Goal: Task Accomplishment & Management: Use online tool/utility

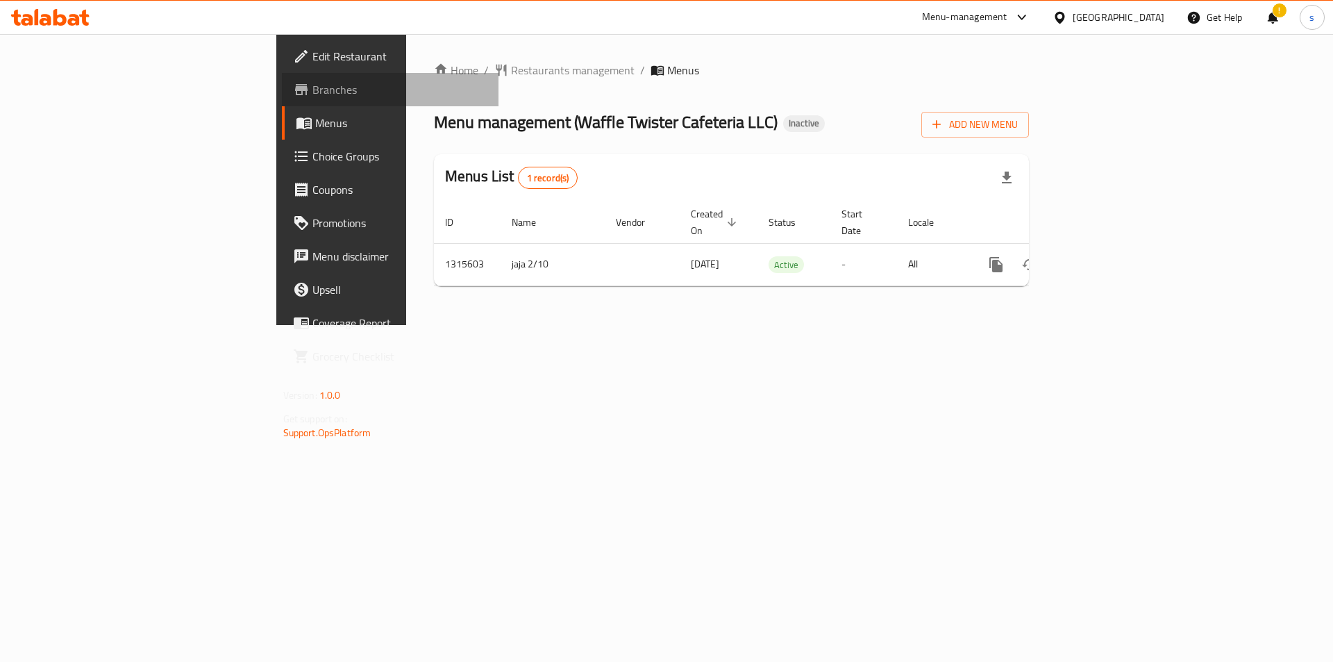
click at [312, 85] on span "Branches" at bounding box center [400, 89] width 176 height 17
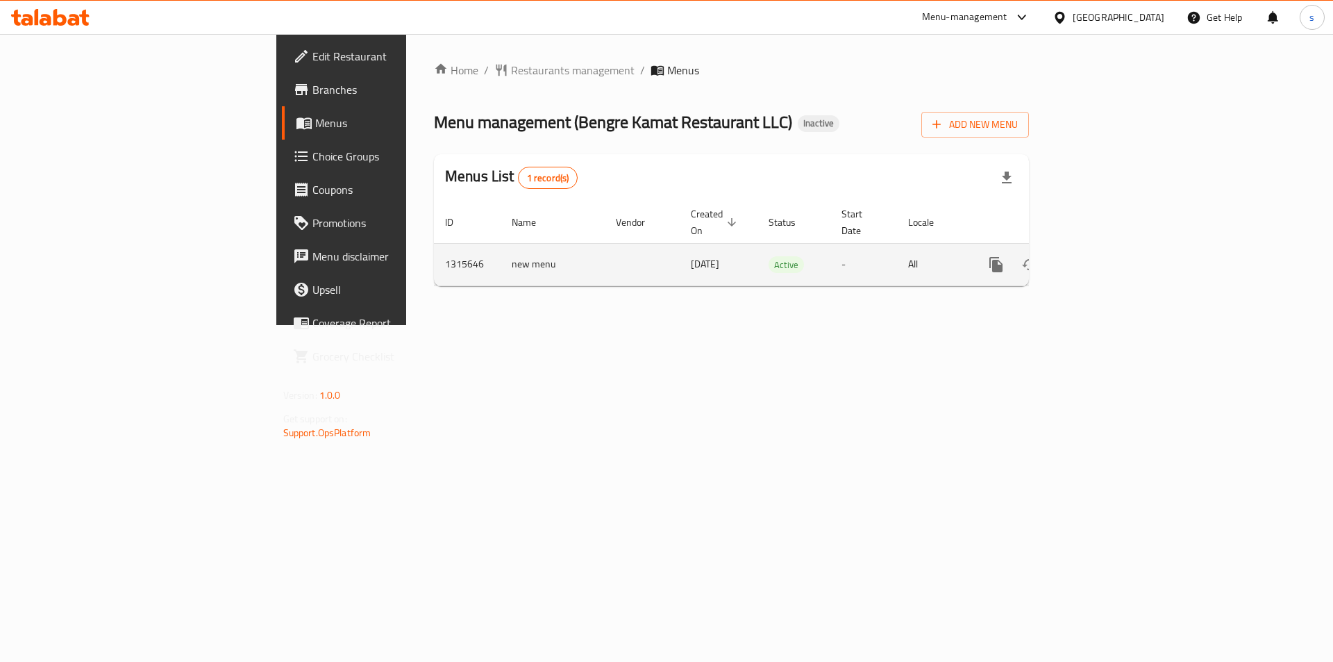
click at [1105, 256] on icon "enhanced table" at bounding box center [1096, 264] width 17 height 17
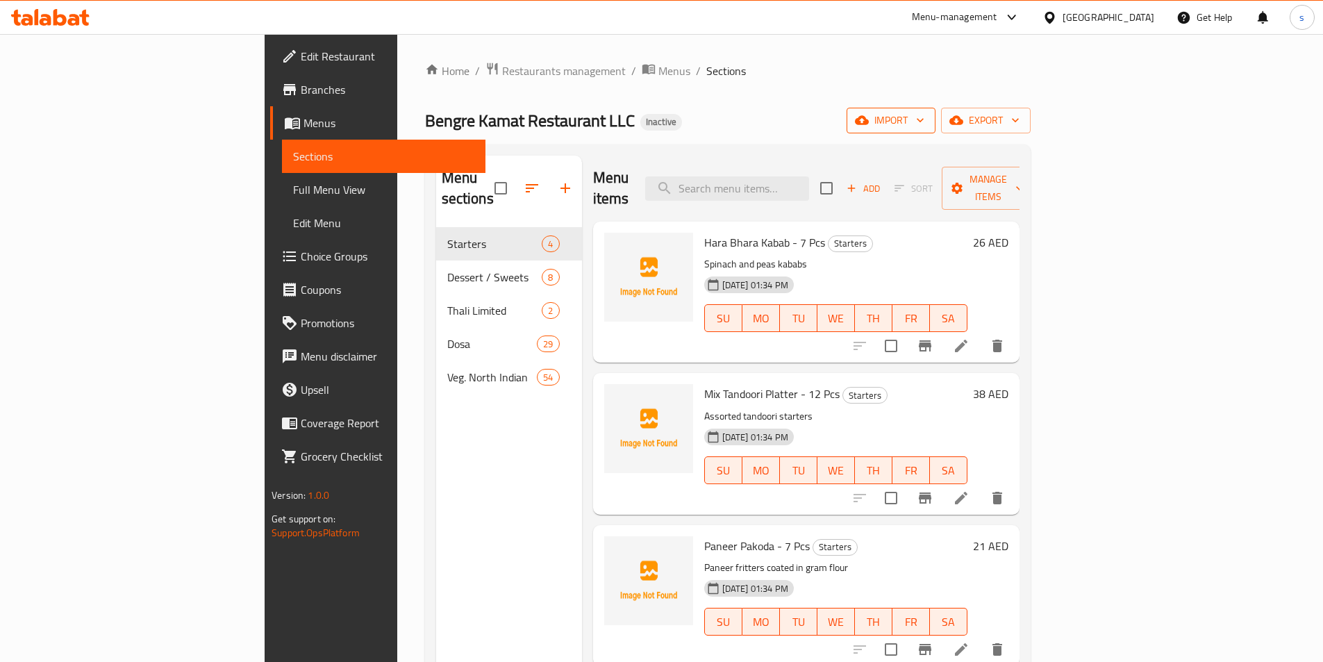
click at [924, 117] on span "import" at bounding box center [890, 120] width 67 height 17
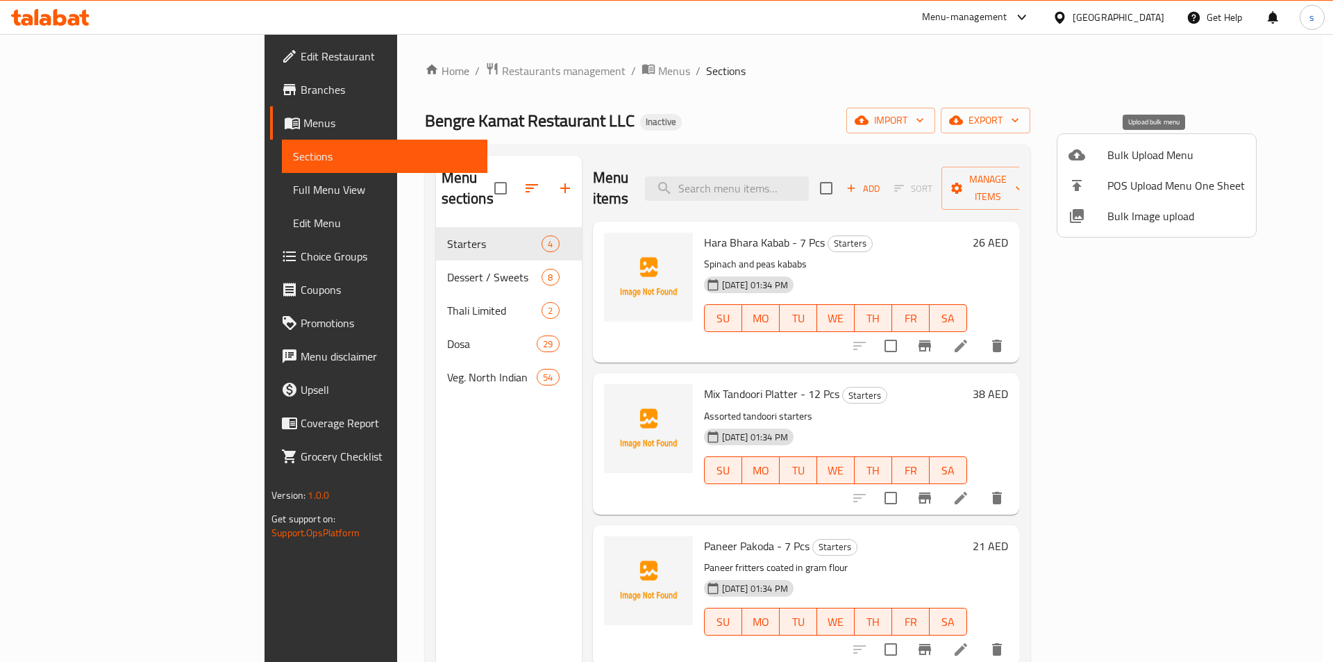
click at [1095, 150] on div at bounding box center [1088, 155] width 39 height 17
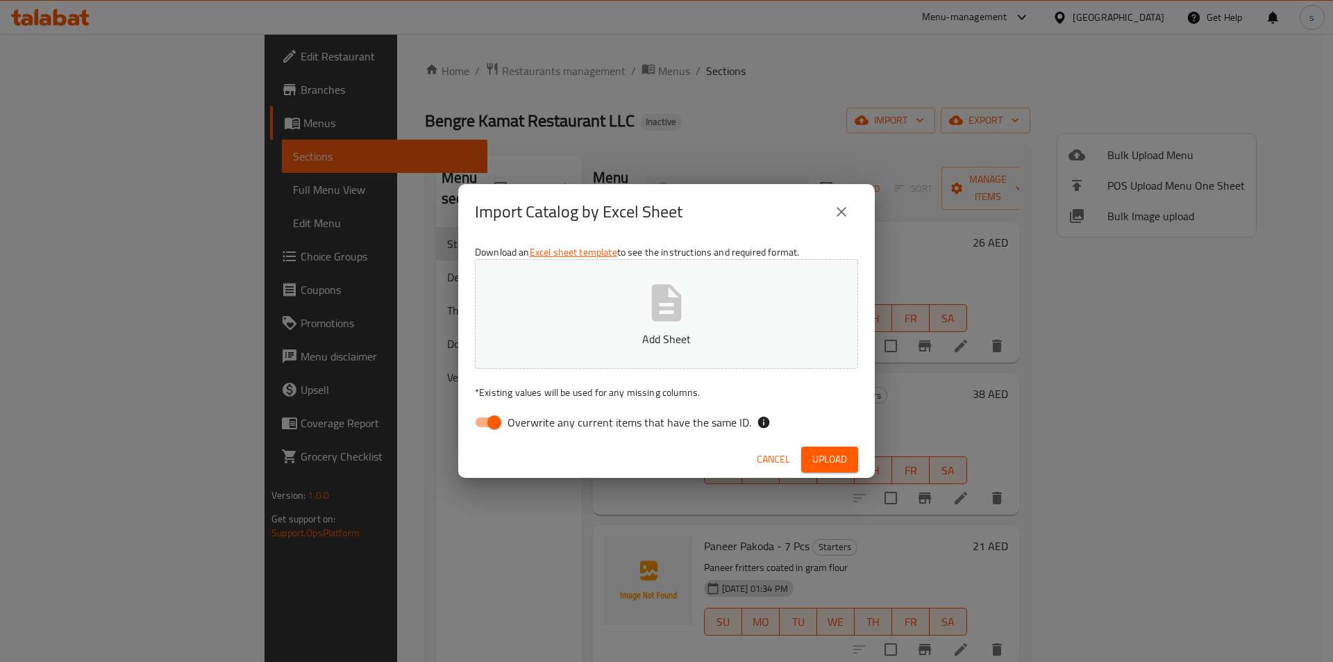
click at [491, 423] on input "Overwrite any current items that have the same ID." at bounding box center [494, 422] width 79 height 26
checkbox input "false"
click at [820, 456] on span "Upload" at bounding box center [829, 459] width 35 height 17
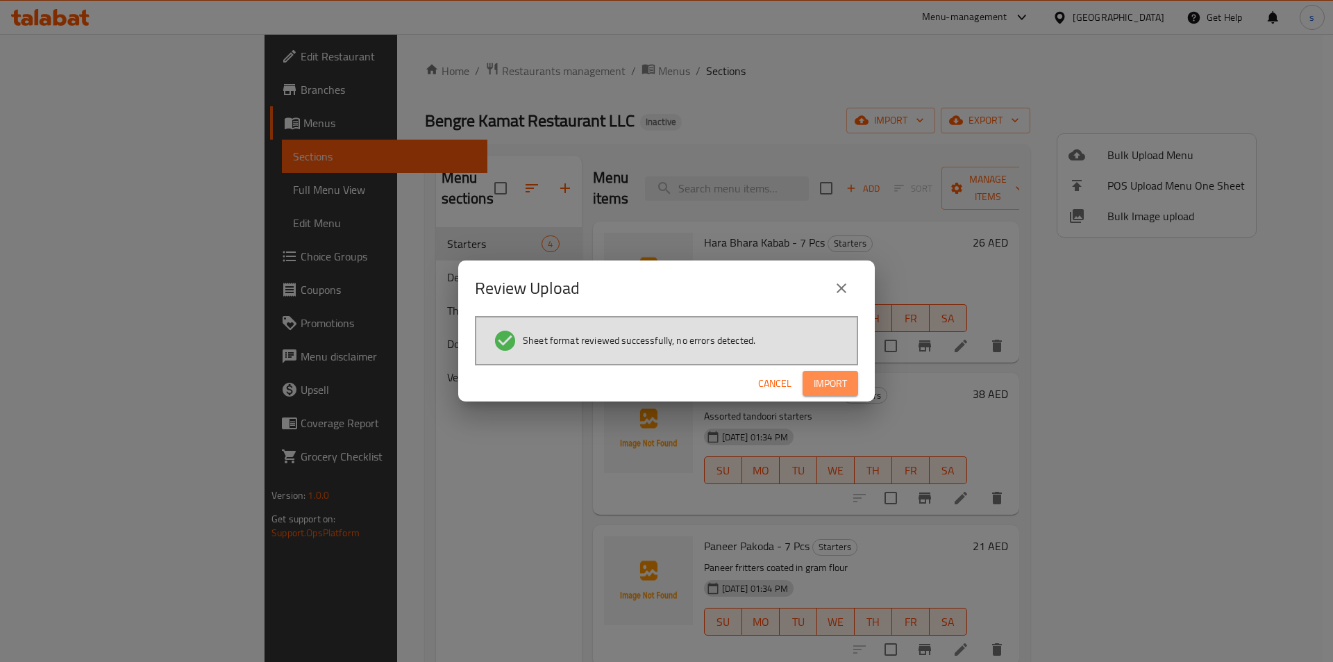
click at [844, 391] on span "Import" at bounding box center [830, 383] width 33 height 17
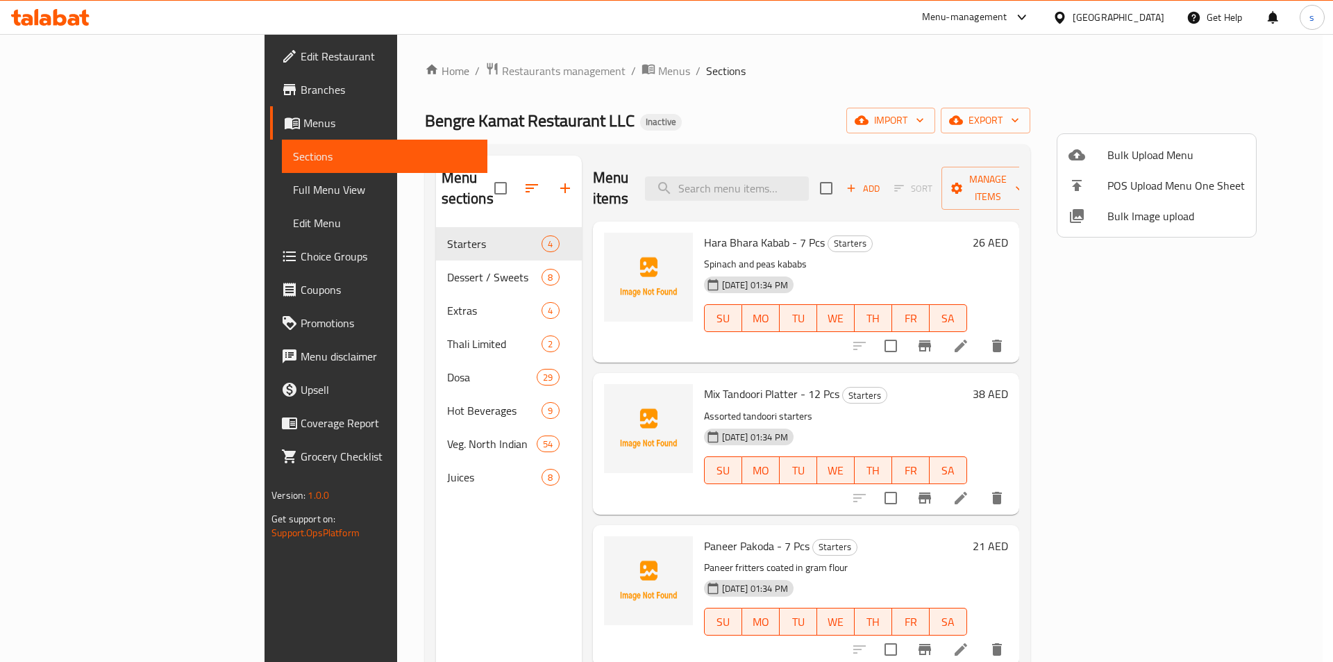
click at [310, 294] on div at bounding box center [666, 331] width 1333 height 662
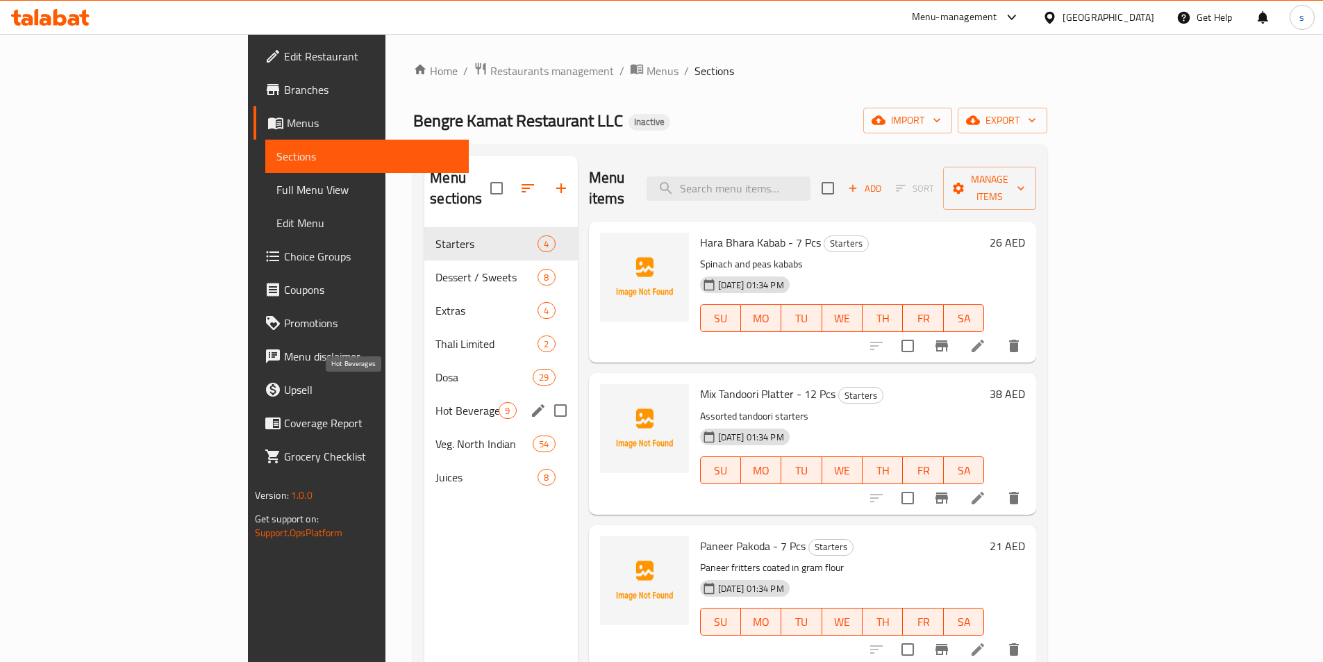
click at [435, 402] on span "Hot Beverages" at bounding box center [466, 410] width 63 height 17
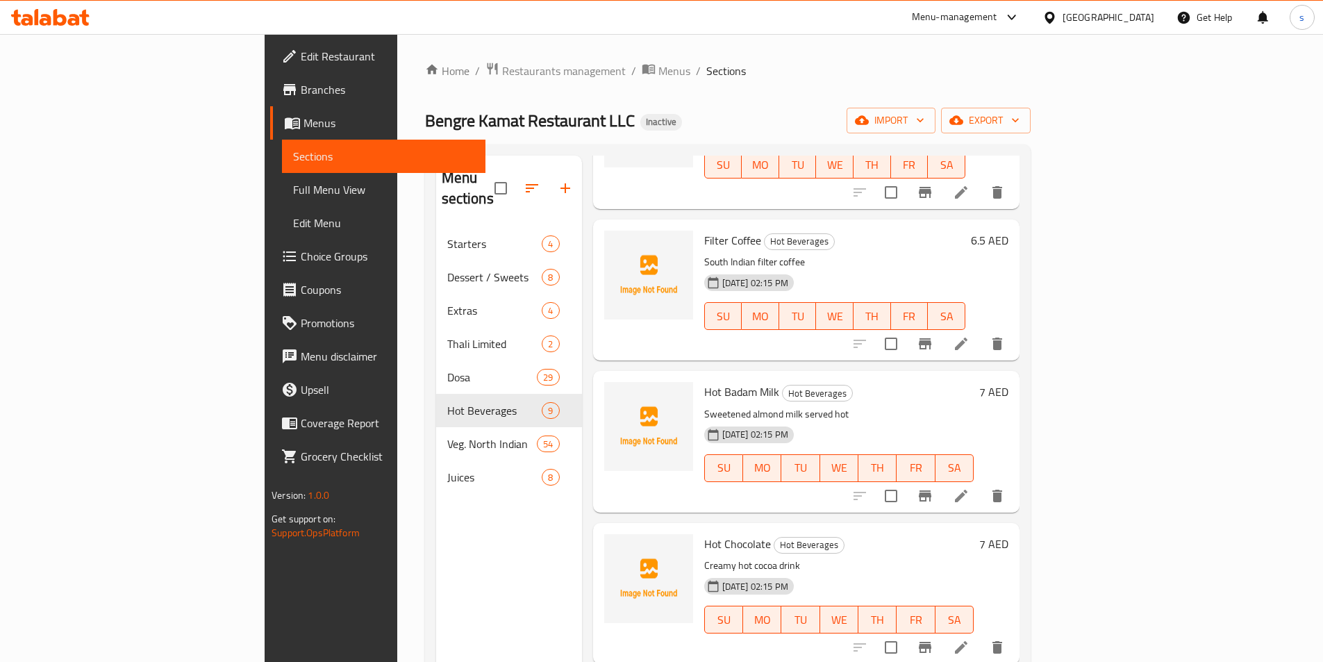
scroll to position [183, 0]
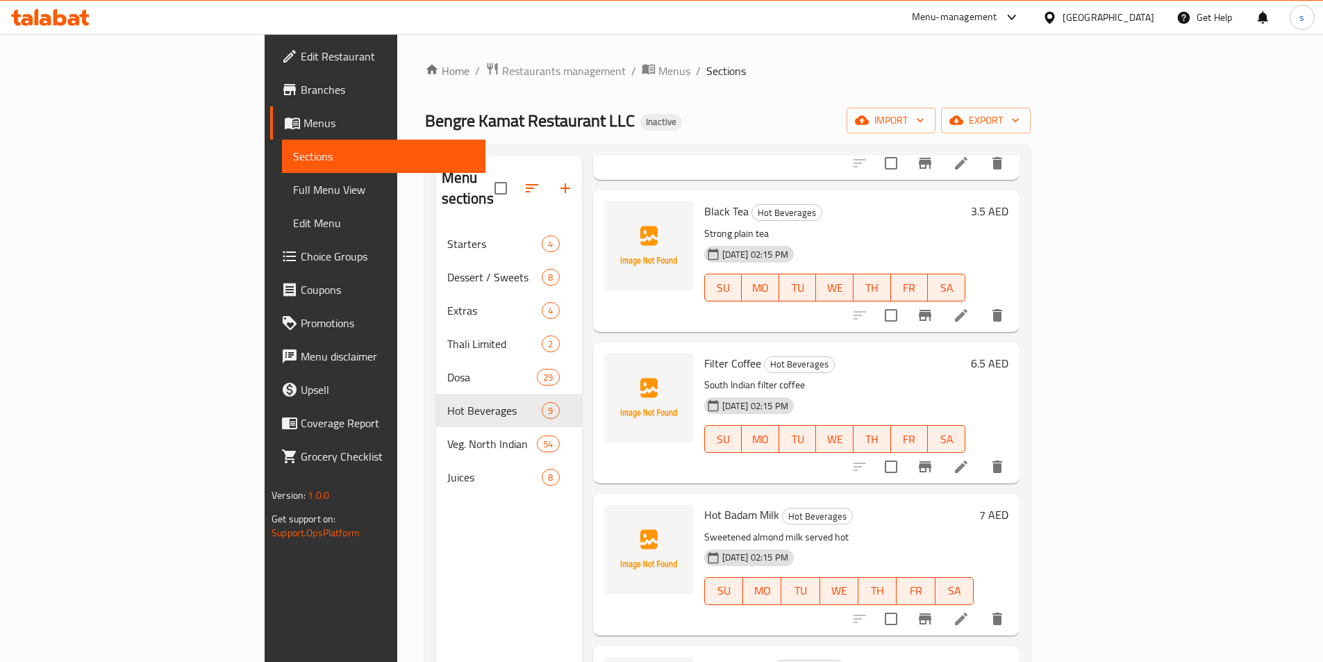
click at [293, 190] on span "Full Menu View" at bounding box center [383, 189] width 181 height 17
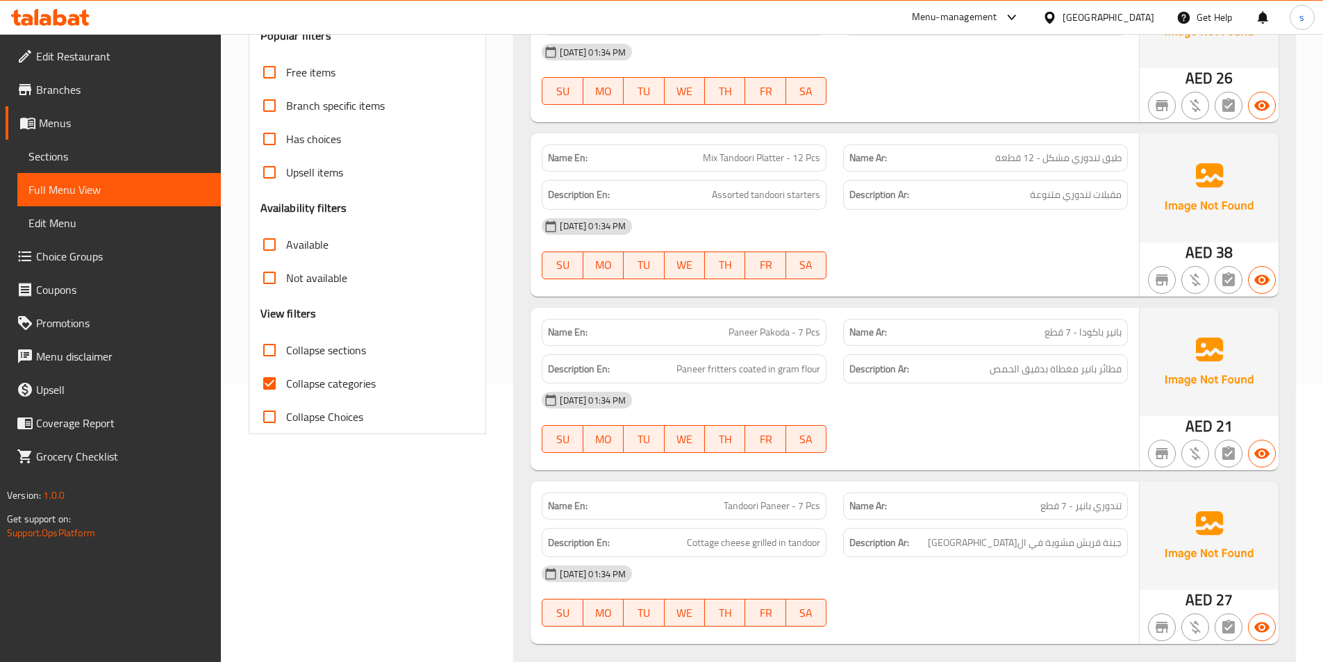
scroll to position [278, 0]
click at [287, 379] on span "Collapse categories" at bounding box center [331, 382] width 90 height 17
click at [286, 379] on input "Collapse categories" at bounding box center [269, 382] width 33 height 33
checkbox input "false"
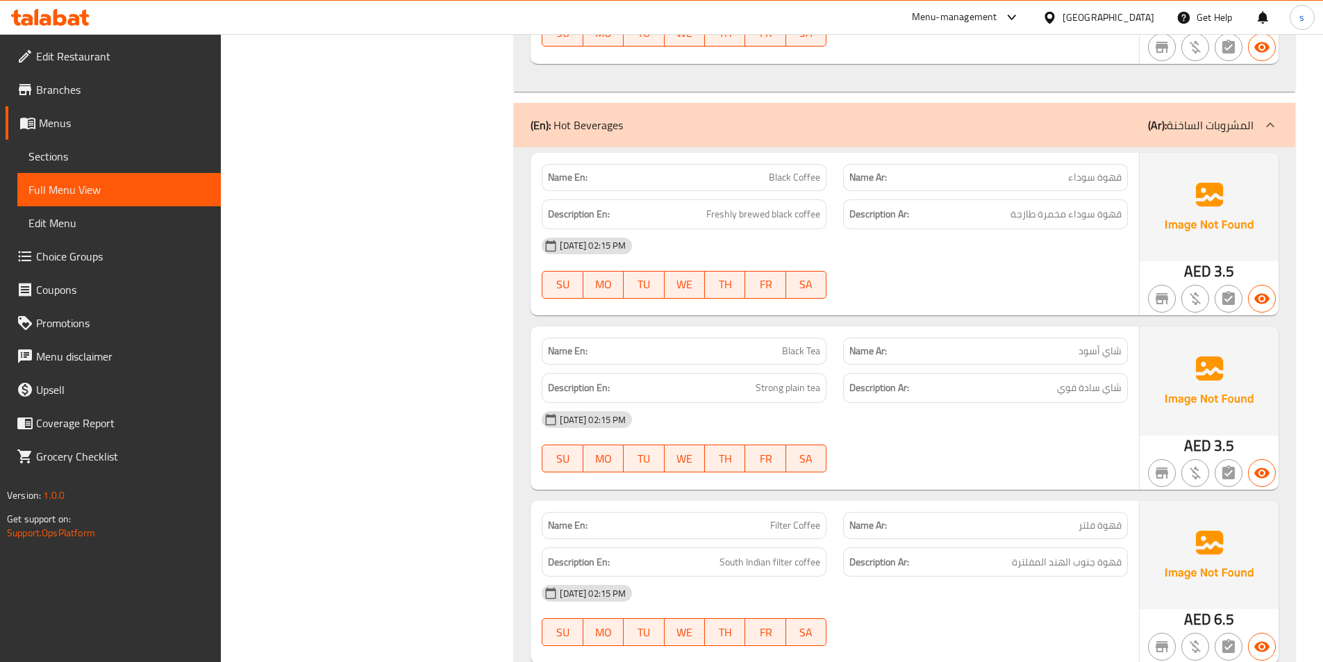
scroll to position [8610, 0]
